Goal: Task Accomplishment & Management: Manage account settings

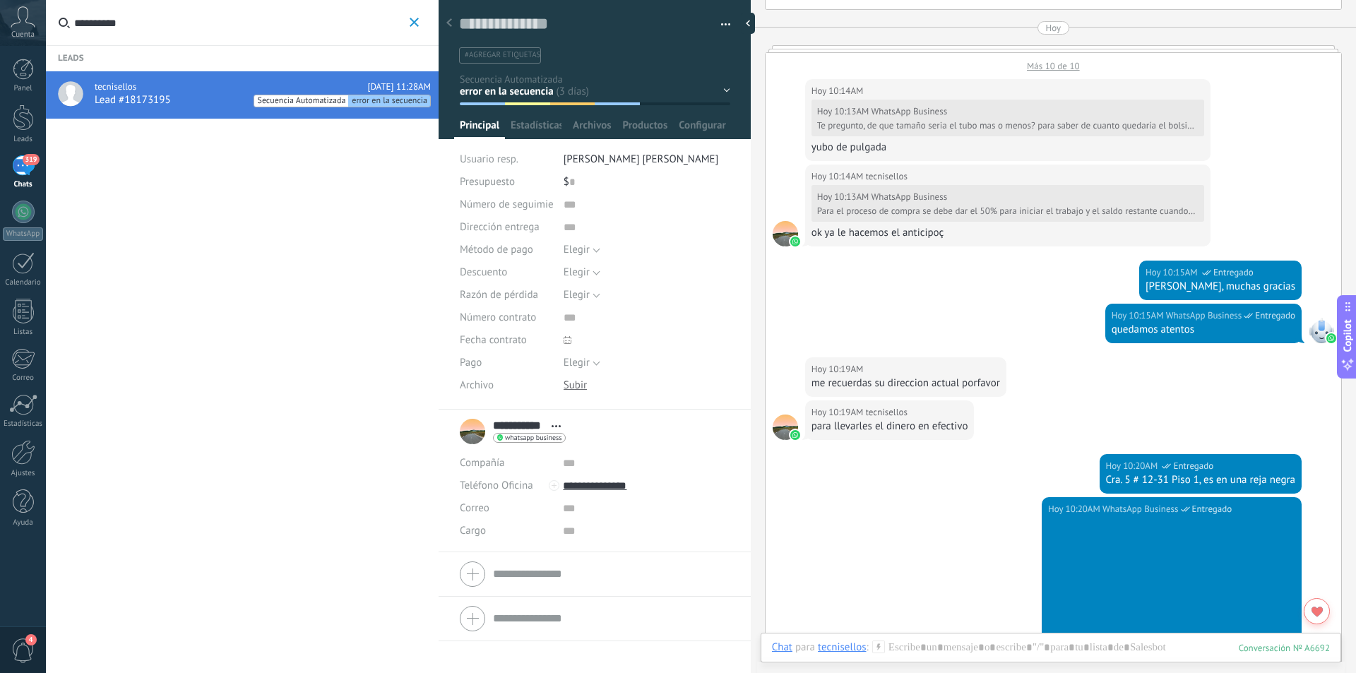
scroll to position [1260, 0]
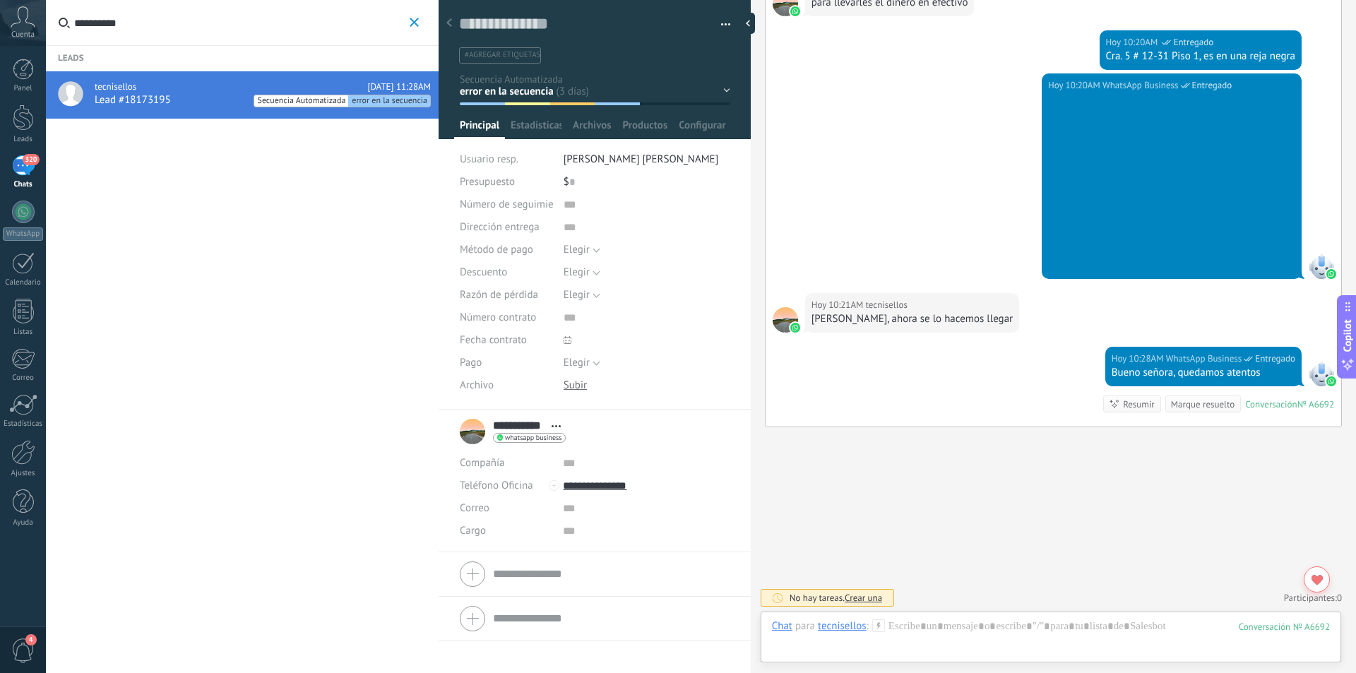
click at [410, 20] on icon "button" at bounding box center [414, 22] width 9 height 9
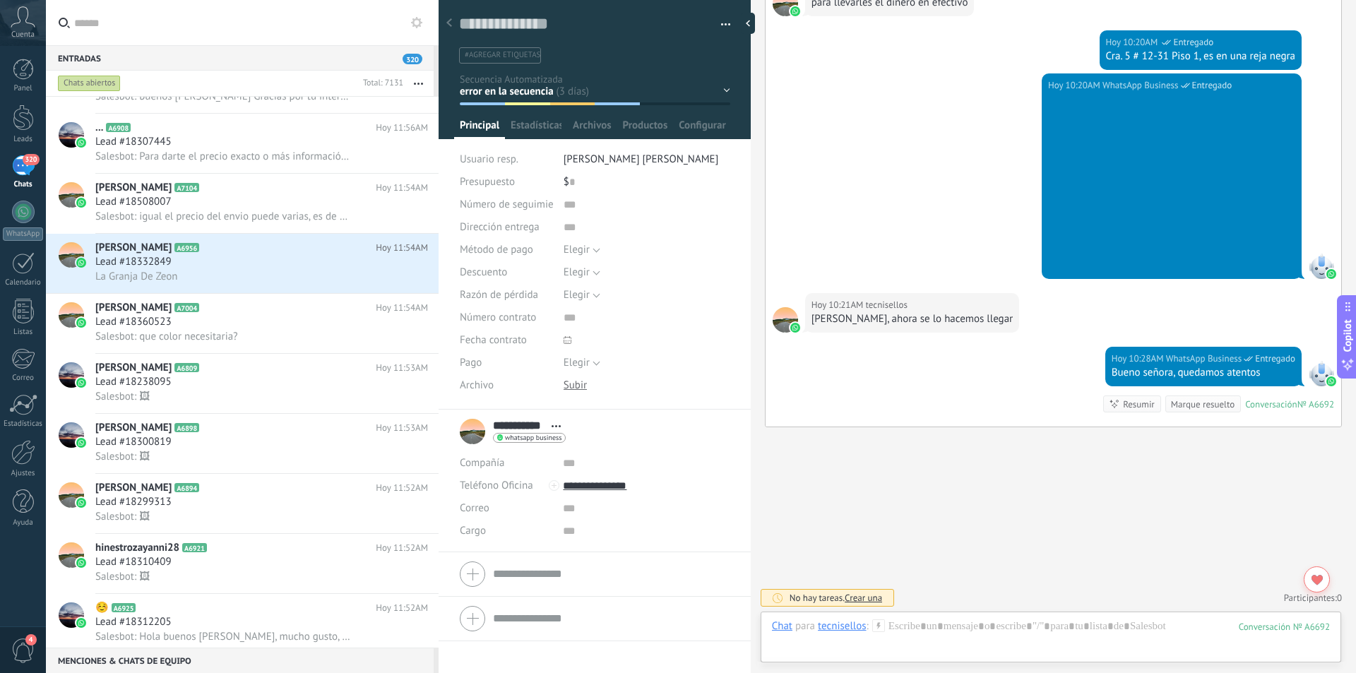
click at [447, 25] on icon at bounding box center [449, 22] width 6 height 8
